Goal: Transaction & Acquisition: Purchase product/service

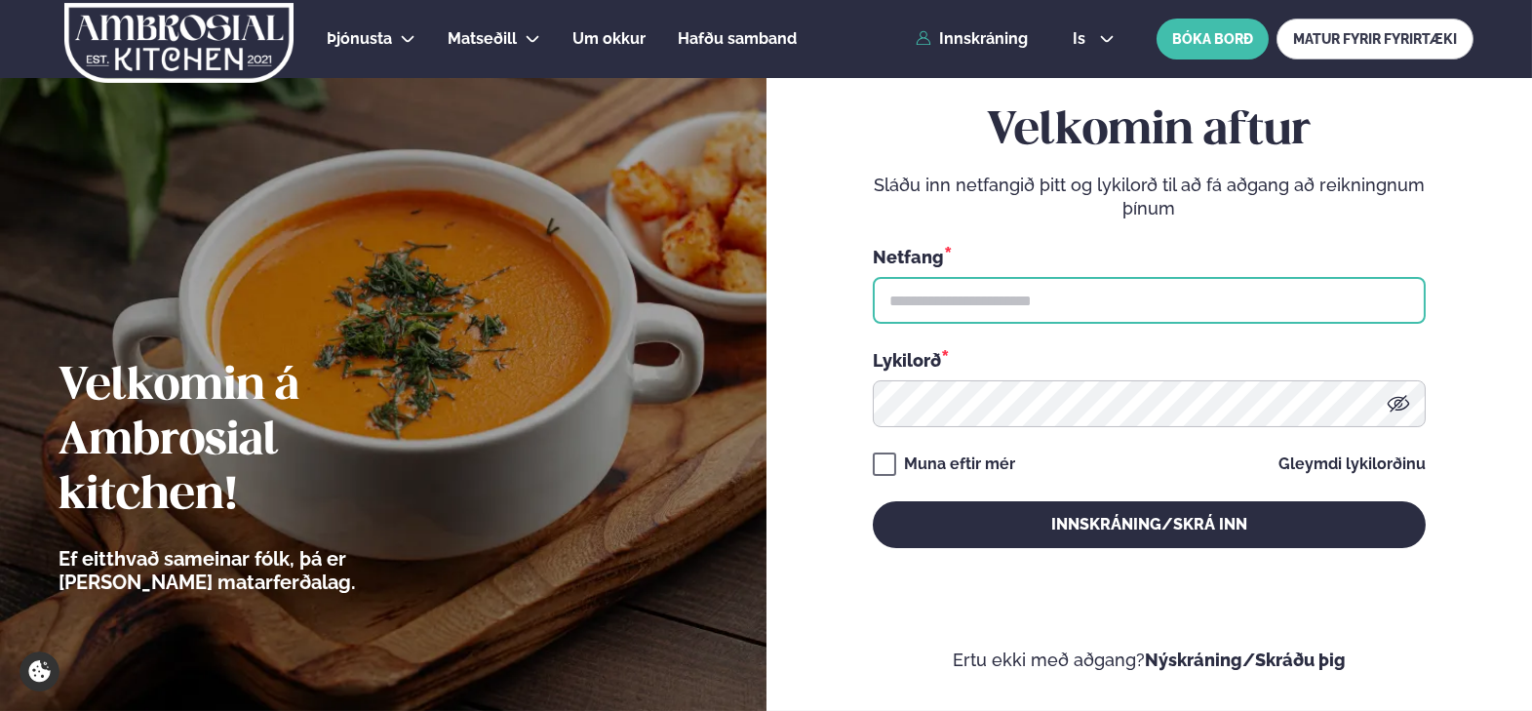
click at [1154, 280] on input "text" at bounding box center [1149, 300] width 553 height 47
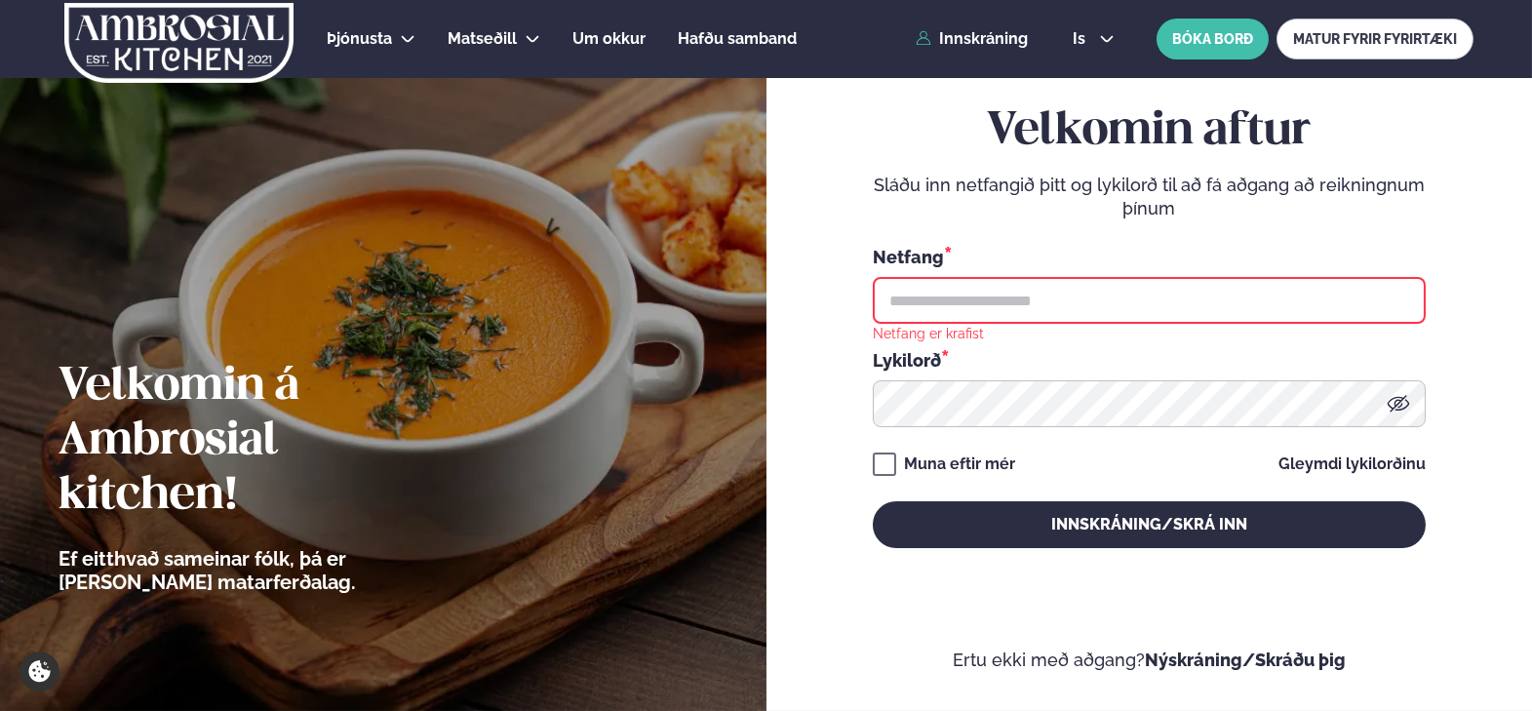
type input "**********"
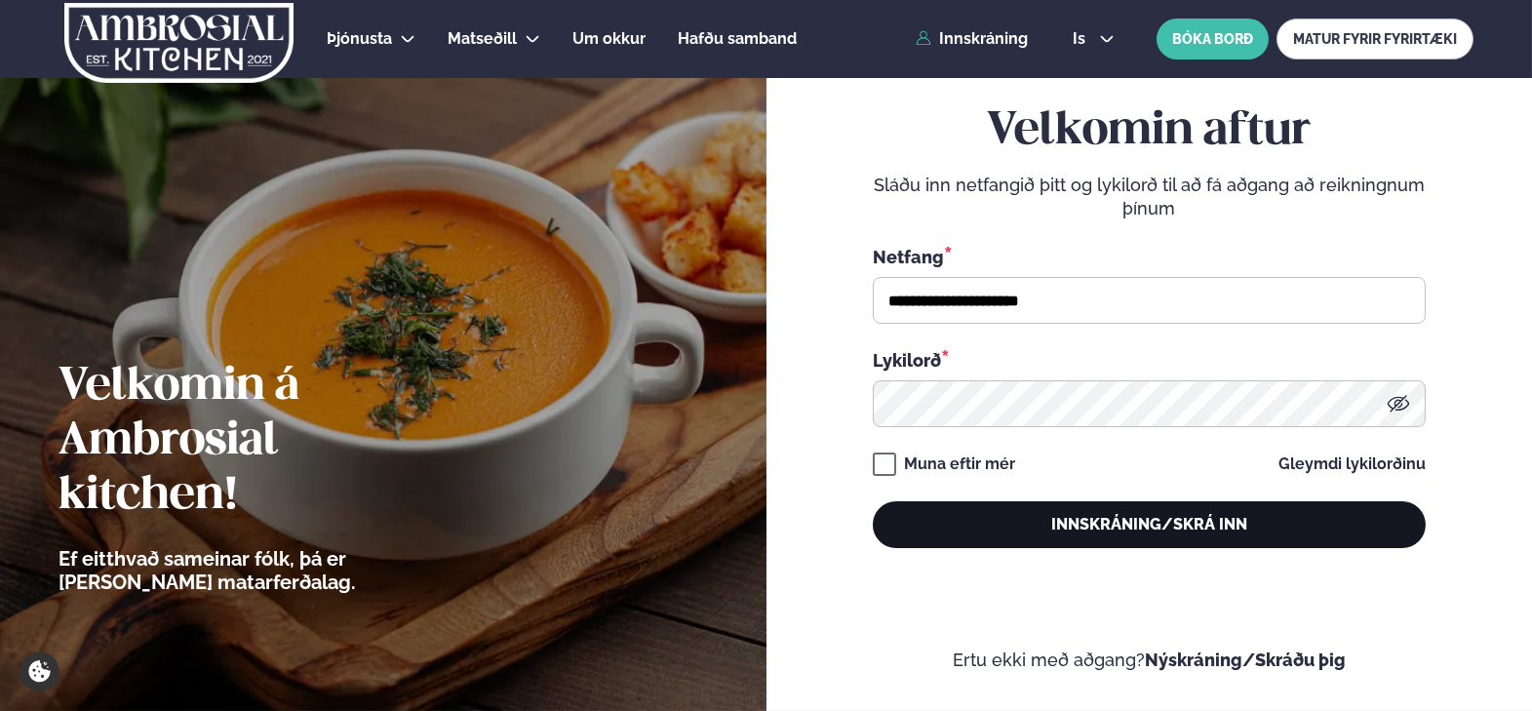
click at [1078, 537] on button "Innskráning/Skrá inn" at bounding box center [1149, 524] width 553 height 47
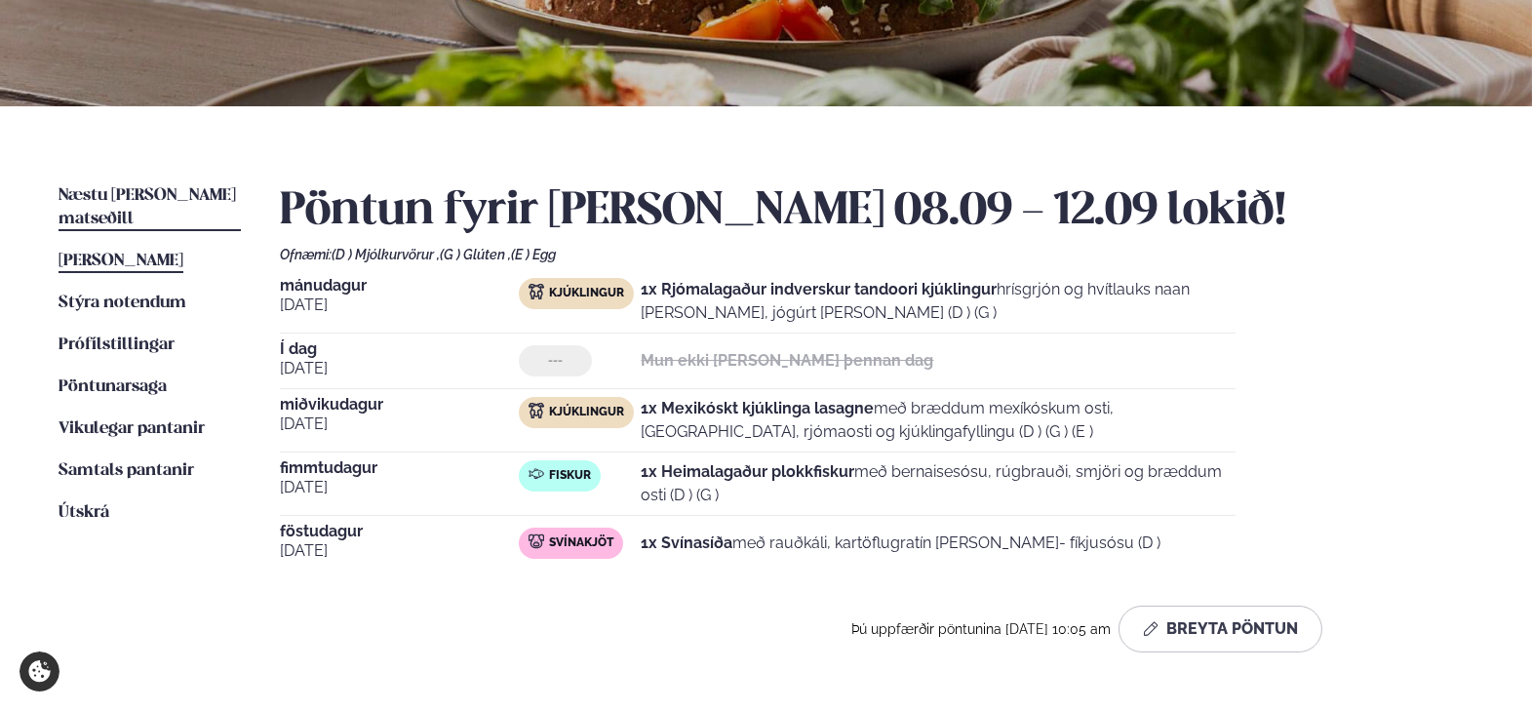
click at [115, 189] on span "Næstu [PERSON_NAME] matseðill" at bounding box center [147, 207] width 177 height 40
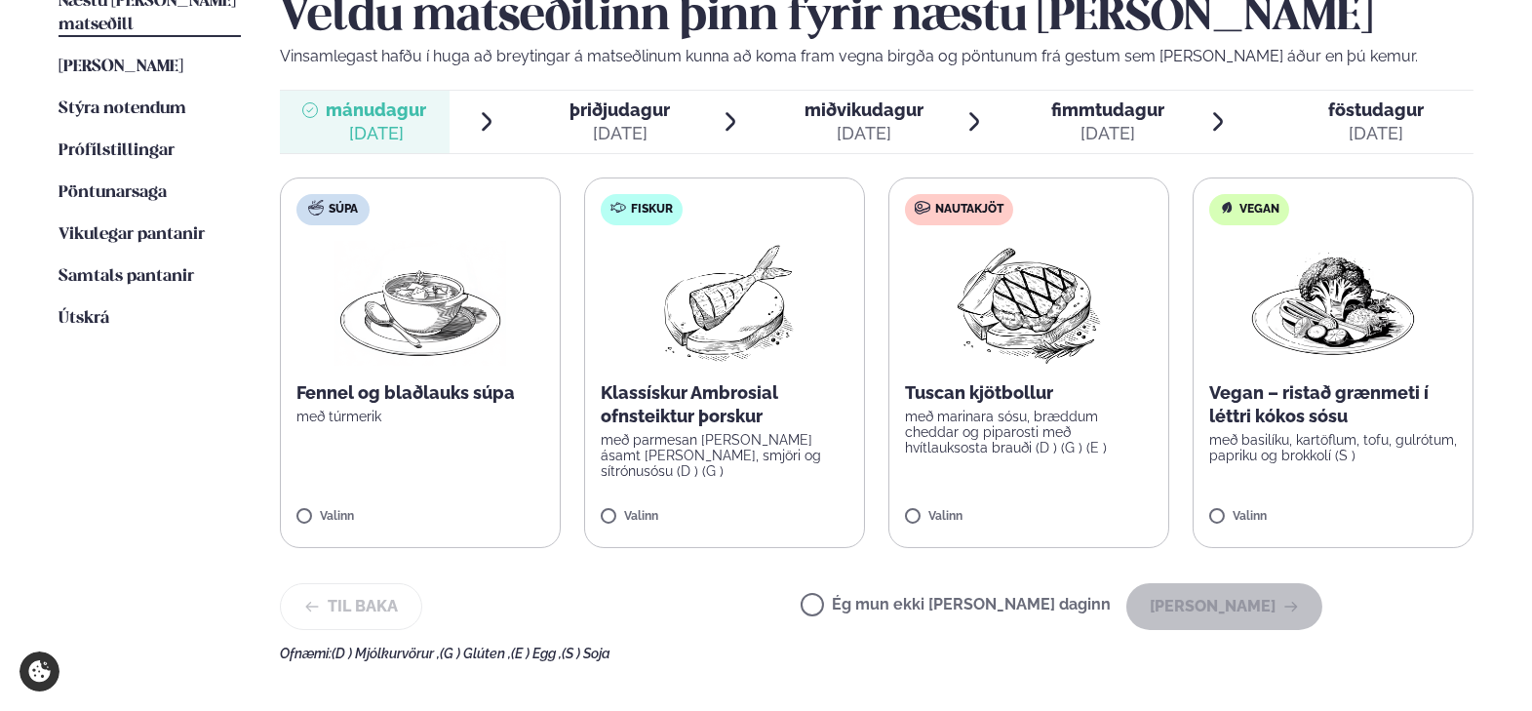
scroll to position [520, 0]
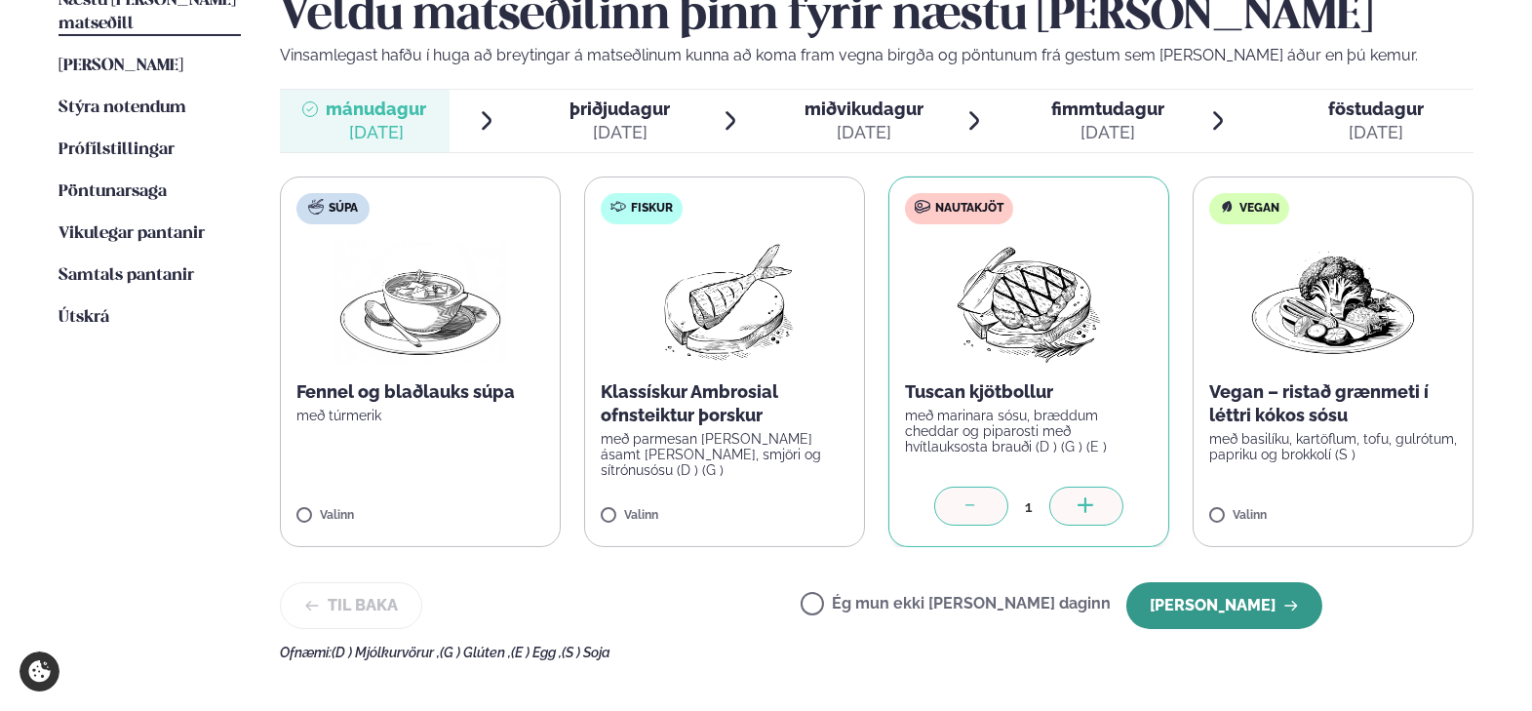
click at [1268, 609] on button "[PERSON_NAME]" at bounding box center [1224, 605] width 196 height 47
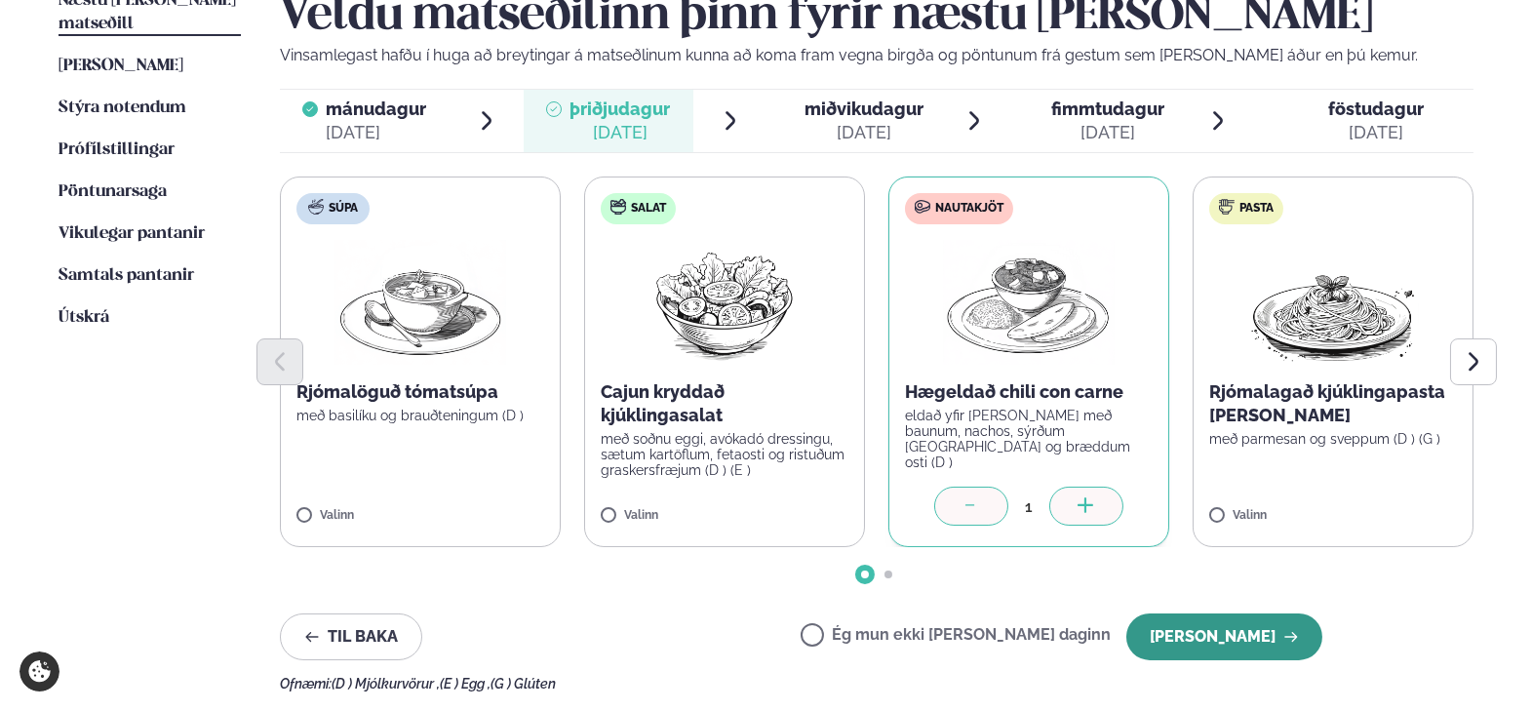
click at [1224, 634] on button "[PERSON_NAME]" at bounding box center [1224, 636] width 196 height 47
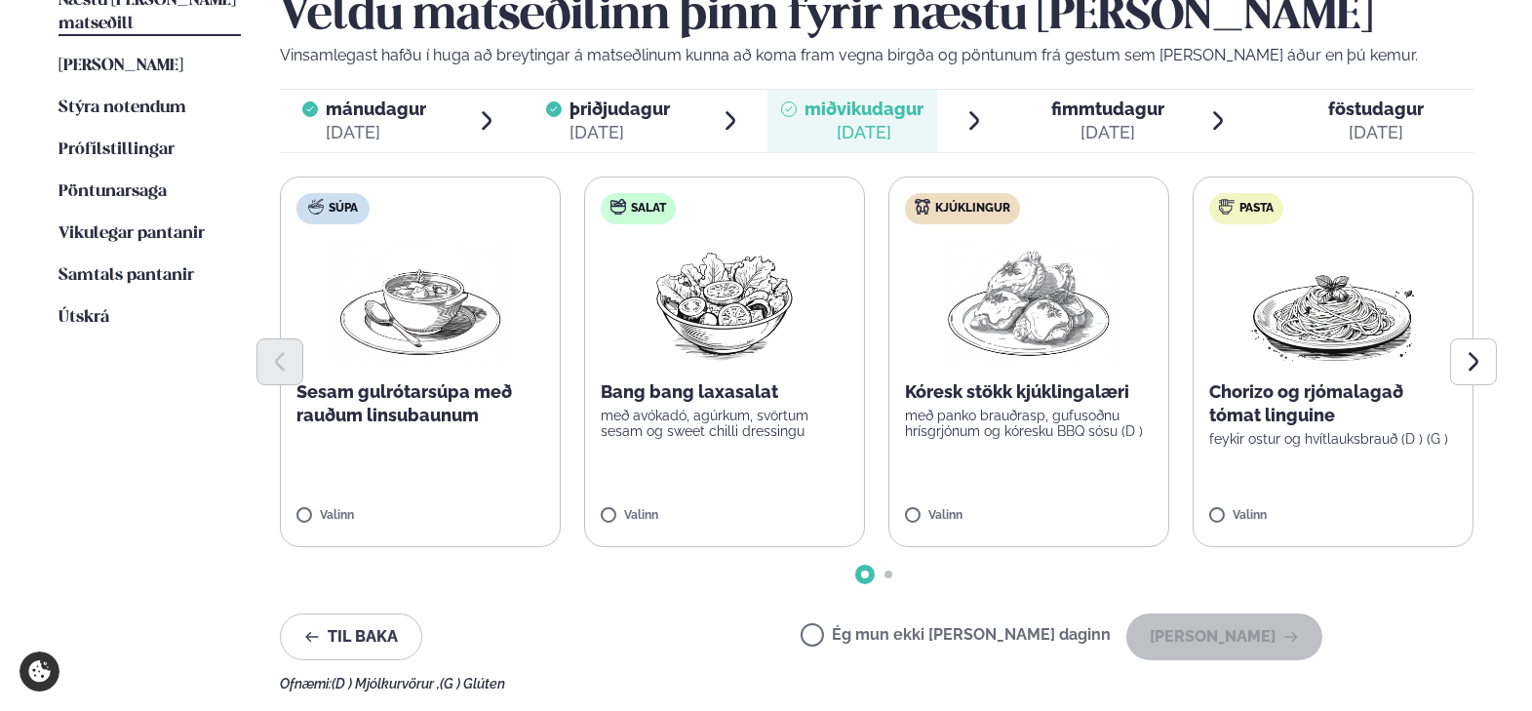
click at [945, 496] on label "Kjúklingur Kóresk stökk kjúklingalæri með panko brauðrasp, gufusoðnu hrísgrjónu…" at bounding box center [1028, 362] width 281 height 371
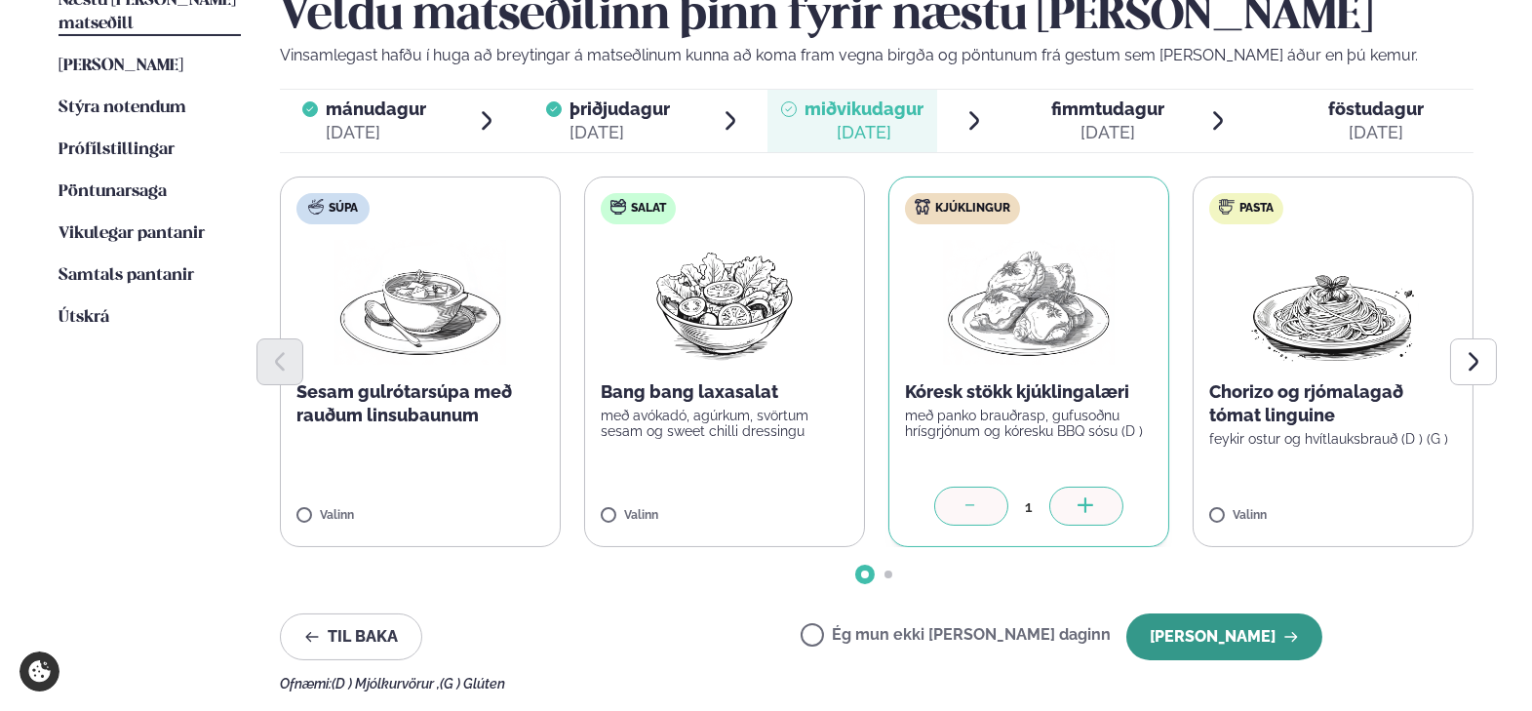
click at [1229, 632] on button "[PERSON_NAME]" at bounding box center [1224, 636] width 196 height 47
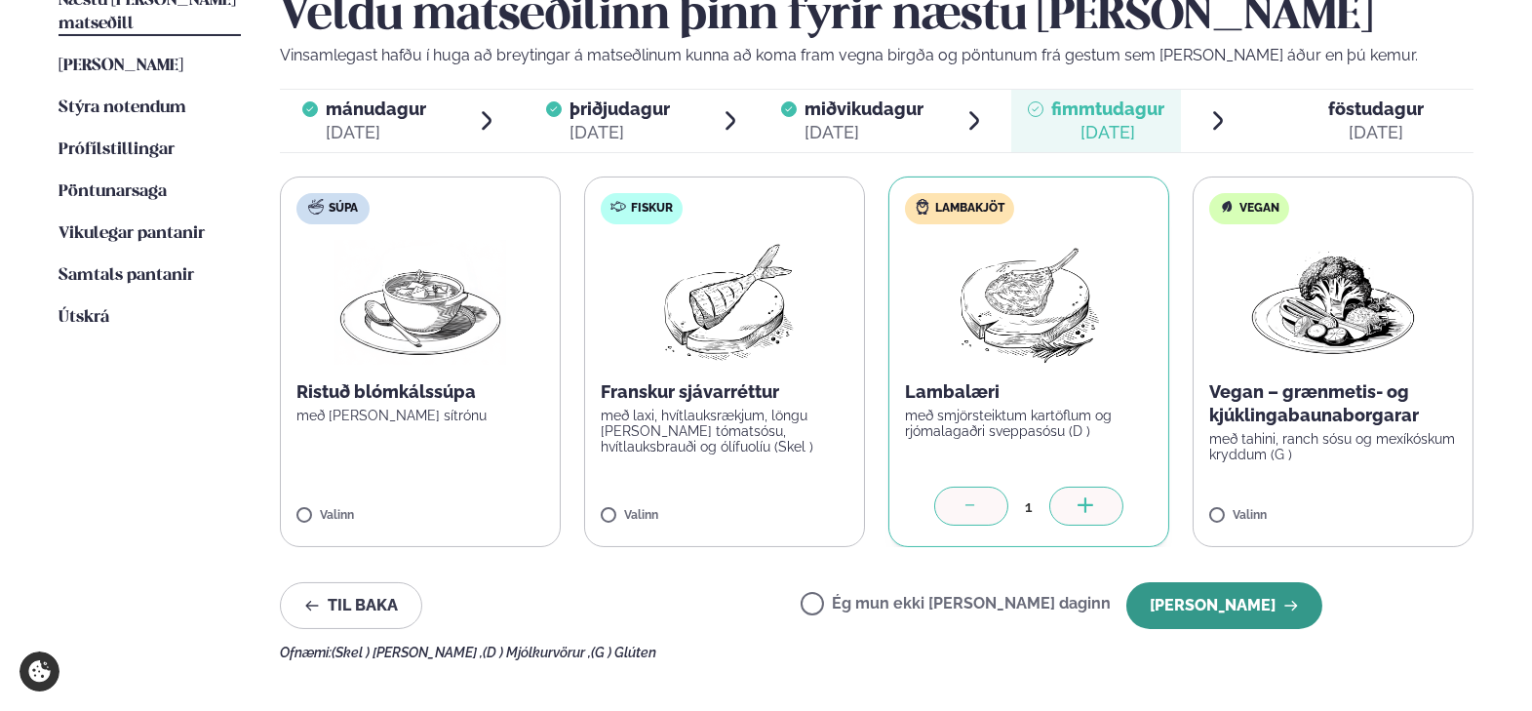
click at [1182, 587] on button "[PERSON_NAME]" at bounding box center [1224, 605] width 196 height 47
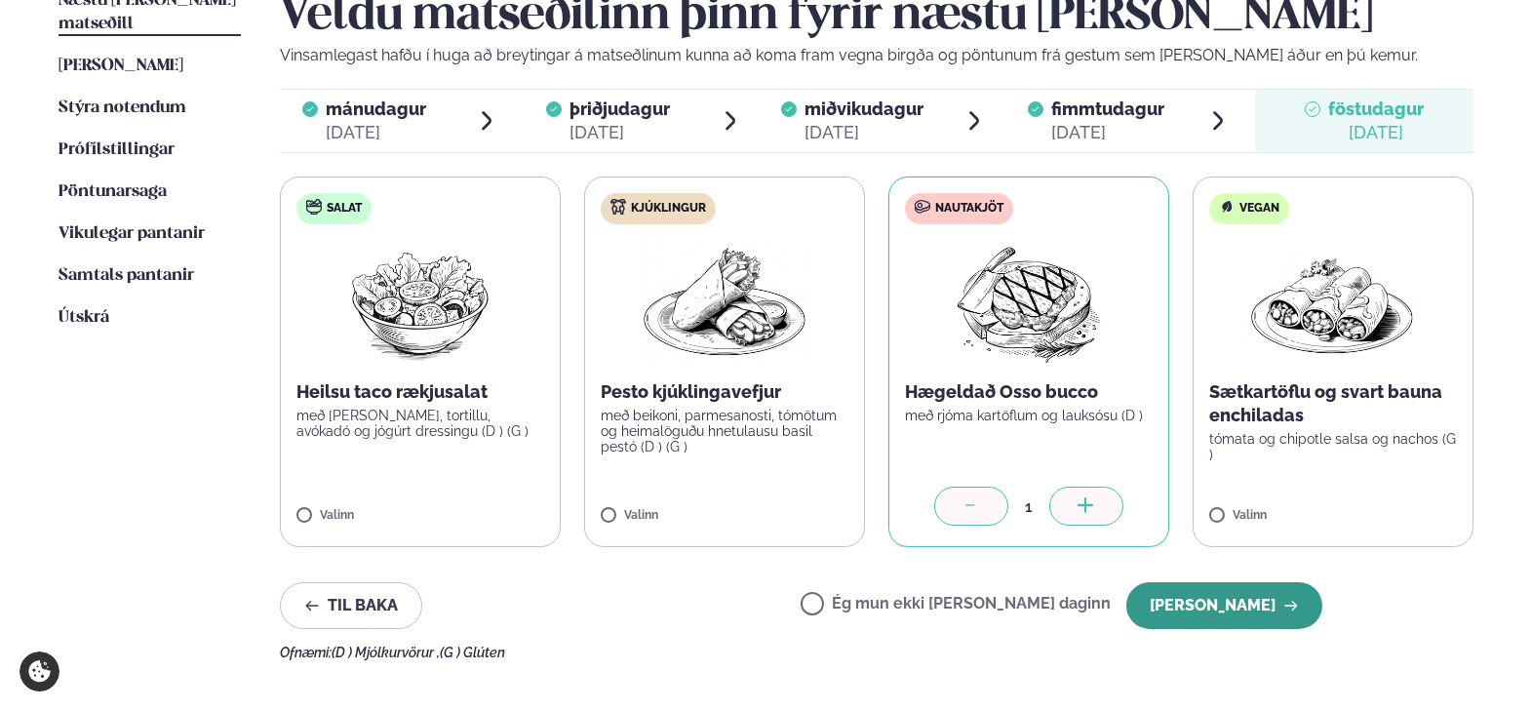
click at [1207, 592] on button "[PERSON_NAME]" at bounding box center [1224, 605] width 196 height 47
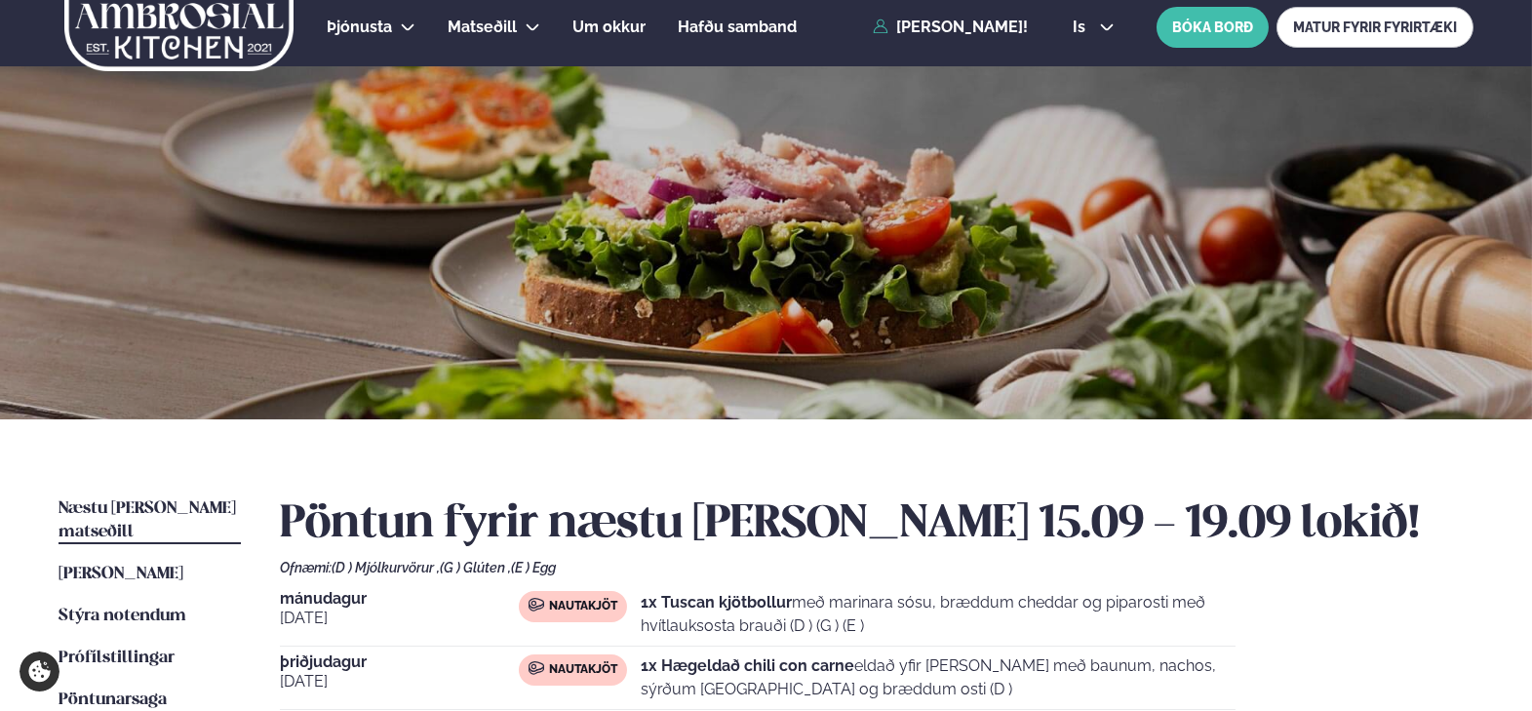
scroll to position [0, 0]
